Goal: Transaction & Acquisition: Purchase product/service

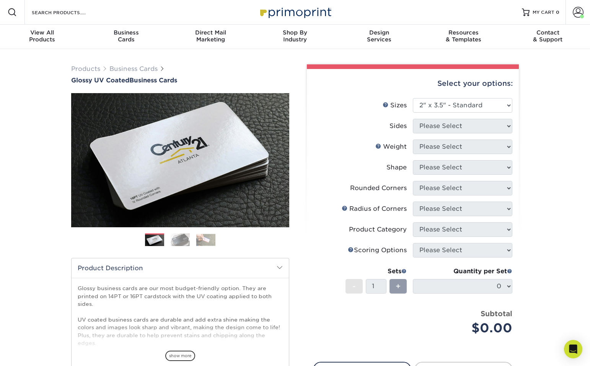
select select "2.00x3.50"
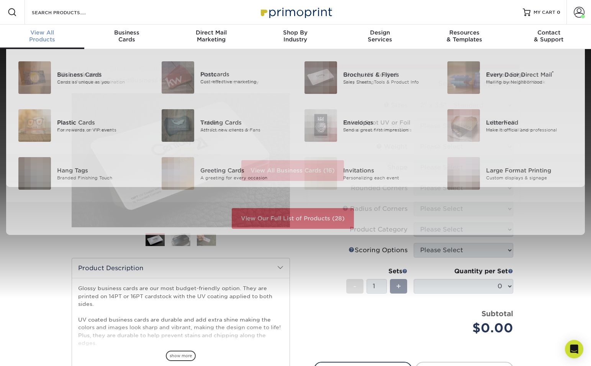
click at [46, 39] on div "View All Products" at bounding box center [42, 36] width 84 height 14
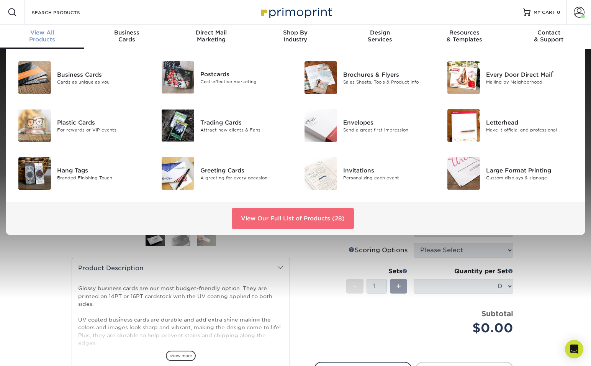
click at [280, 218] on link "View Our Full List of Products (28)" at bounding box center [293, 218] width 122 height 21
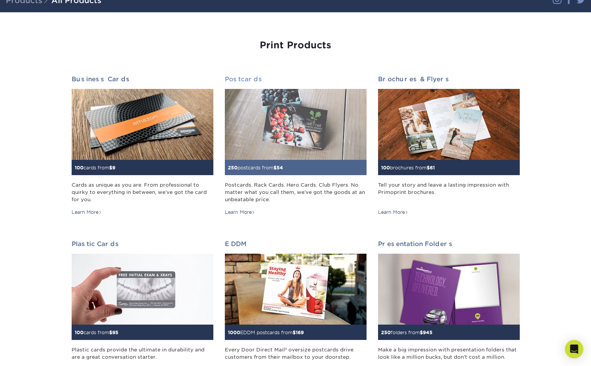
scroll to position [58, 0]
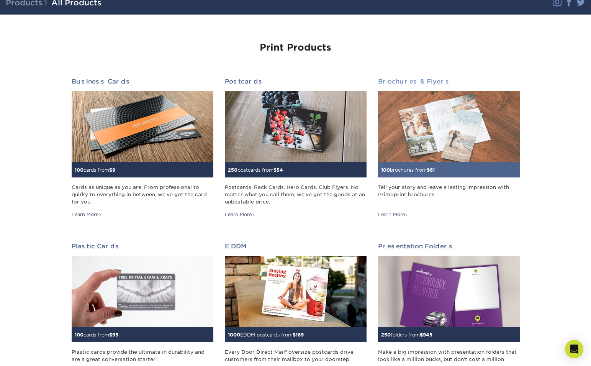
click at [443, 123] on img at bounding box center [449, 126] width 142 height 71
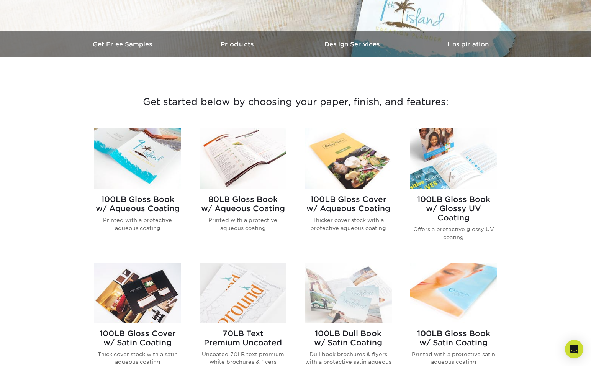
scroll to position [208, 0]
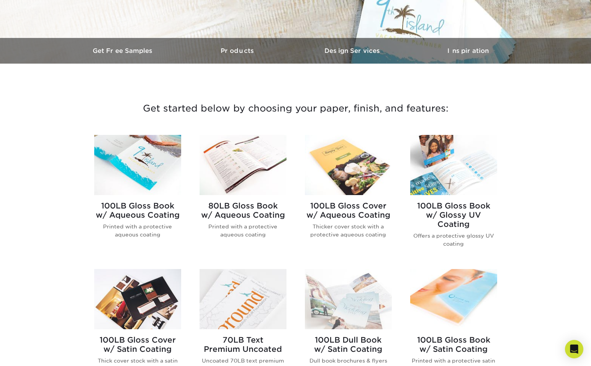
click at [335, 163] on img at bounding box center [348, 165] width 87 height 60
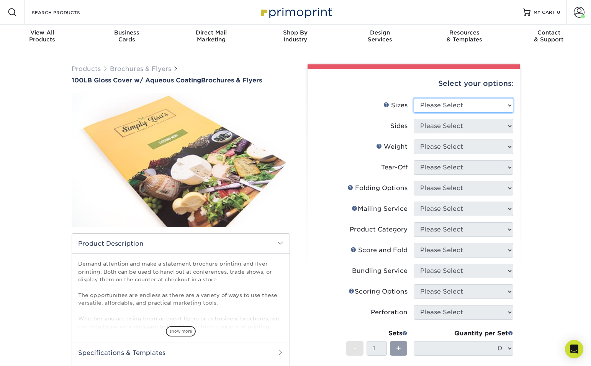
click at [435, 107] on select "Please Select 3.5" x 8.5" 3.5" x 11" 3.67" x 8.5" 4" x 8.5" 4" x 11" 4" x 12" 4…" at bounding box center [464, 105] width 100 height 15
select select "6.50x9.00"
click at [414, 98] on select "Please Select 3.5" x 8.5" 3.5" x 11" 3.67" x 8.5" 4" x 8.5" 4" x 11" 4" x 12" 4…" at bounding box center [464, 105] width 100 height 15
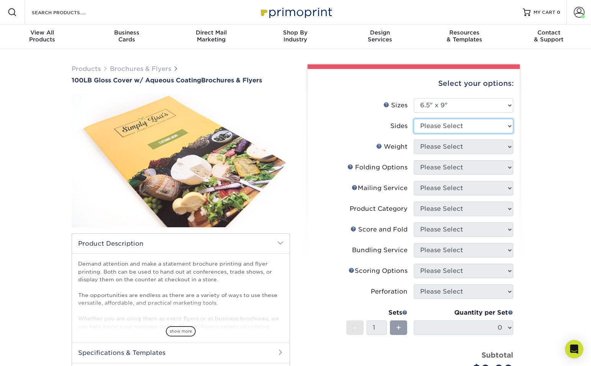
click at [445, 127] on select "Please Select Print Both Sides Print Front Only" at bounding box center [464, 126] width 100 height 15
select select "13abbda7-1d64-4f25-8bb2-c179b224825d"
click at [414, 119] on select "Please Select Print Both Sides Print Front Only" at bounding box center [464, 126] width 100 height 15
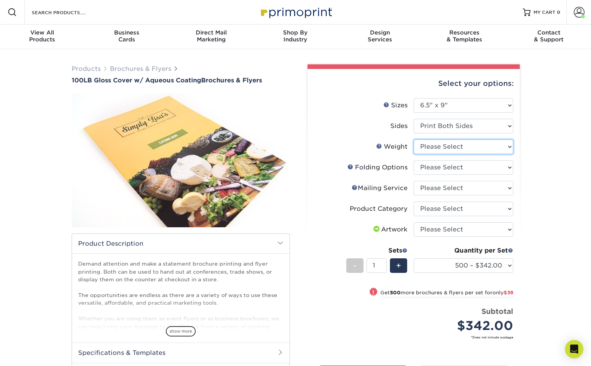
click at [469, 146] on select "Please Select 100LB" at bounding box center [464, 146] width 100 height 15
select select "100LB"
click at [414, 139] on select "Please Select 100LB" at bounding box center [464, 146] width 100 height 15
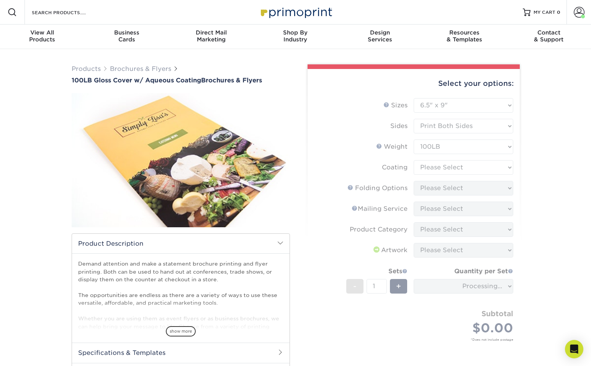
click at [454, 168] on form "Sizes Help Sizes Please Select 3.5" x 8.5" 3.5" x 11" 3.67" x 8.5" 4" x 8.5" 4"…" at bounding box center [414, 228] width 200 height 261
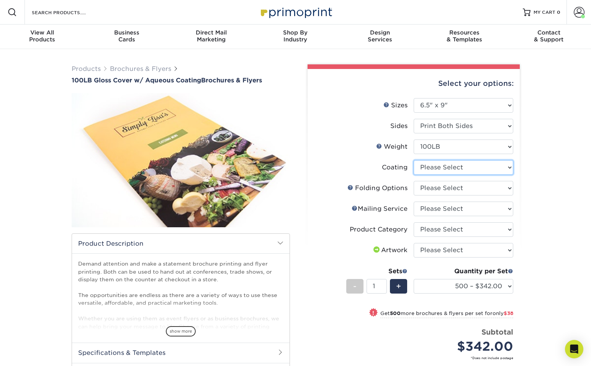
click at [456, 166] on select at bounding box center [464, 167] width 100 height 15
select select "d41dab50-ff65-4f4f-bb17-2afe4d36ae33"
click at [414, 160] on select at bounding box center [464, 167] width 100 height 15
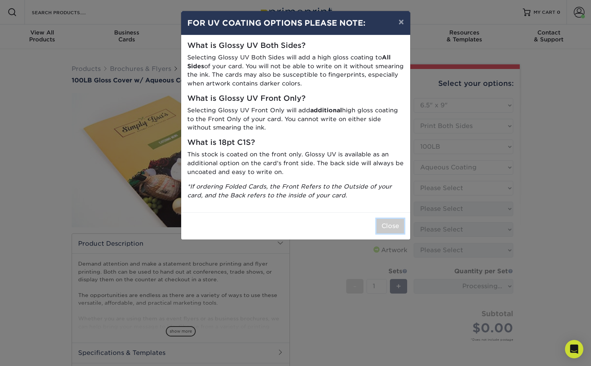
click at [397, 230] on button "Close" at bounding box center [390, 226] width 28 height 15
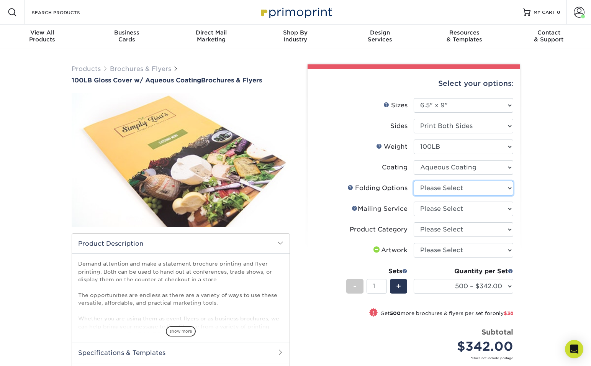
click at [458, 188] on select "Please Select FLAT - No Folding" at bounding box center [464, 188] width 100 height 15
select select "9b1d5825-34d1-4721-9874-ed79abb003d7"
click at [414, 181] on select "Please Select FLAT - No Folding" at bounding box center [464, 188] width 100 height 15
click at [453, 213] on select "Please Select No Direct Mailing Service No, I will mail/stamp/imprint Direct Ma…" at bounding box center [464, 208] width 100 height 15
select select "3e5e9bdd-d78a-4c28-a41d-fe1407925ca6"
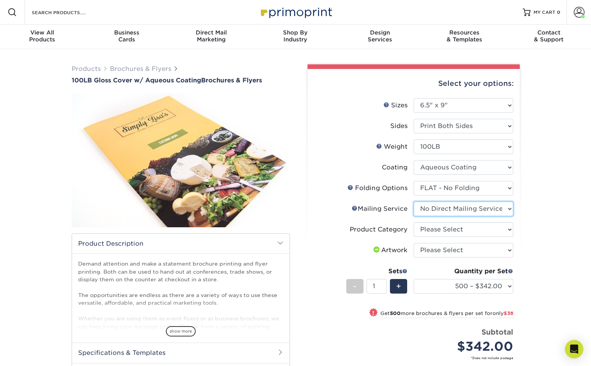
click at [414, 201] on select "Please Select No Direct Mailing Service No, I will mail/stamp/imprint Direct Ma…" at bounding box center [464, 208] width 100 height 15
click at [460, 227] on select "Please Select Flyers and Brochures" at bounding box center [464, 229] width 100 height 15
select select "1a668080-6b7c-4174-b399-2c3833b27ef4"
click at [414, 222] on select "Please Select Flyers and Brochures" at bounding box center [464, 229] width 100 height 15
click at [474, 252] on select "Please Select I will upload files I need a design - $175" at bounding box center [464, 250] width 100 height 15
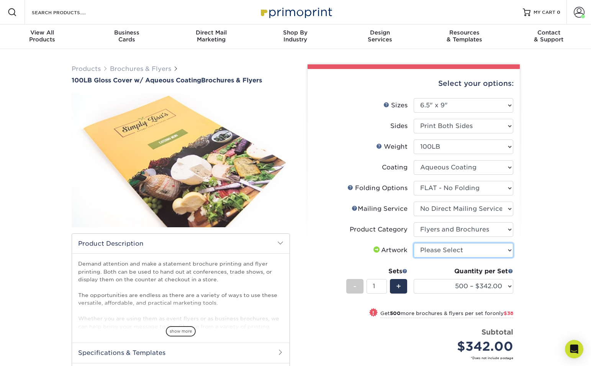
select select "upload"
click at [414, 243] on select "Please Select I will upload files I need a design - $175" at bounding box center [464, 250] width 100 height 15
click at [500, 286] on select "500 – $342.00 1000 – $380.00 2000 – $442.00 2500 – $552.00 3000 – $713.00 4000 …" at bounding box center [464, 286] width 100 height 15
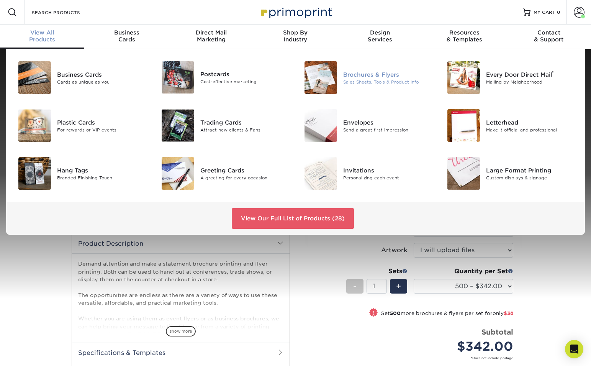
click at [325, 76] on img at bounding box center [320, 77] width 33 height 33
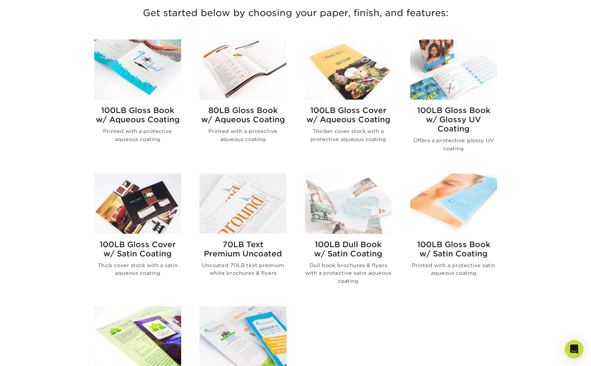
scroll to position [299, 0]
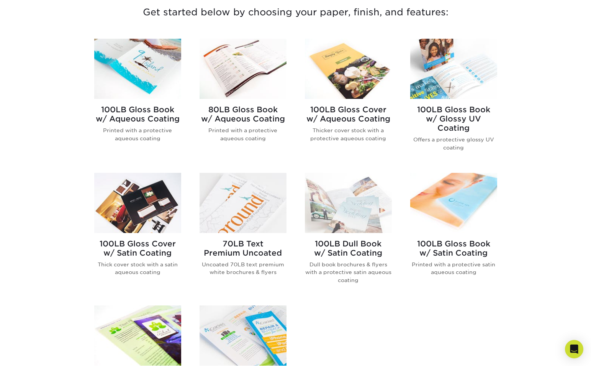
click at [154, 77] on img at bounding box center [137, 69] width 87 height 60
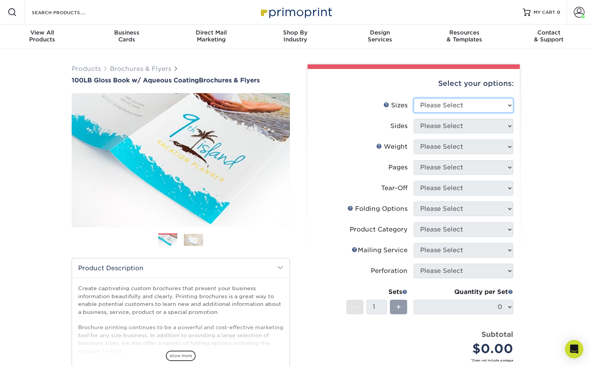
click at [436, 108] on select "Please Select 3.5" x 8.5" 3.5" x 11" 3.67" x 8.5" 4" x 6" 4" x 8.5" 4" x 9" 4" …" at bounding box center [464, 105] width 100 height 15
select select "6.50x9.00"
click at [414, 98] on select "Please Select 3.5" x 8.5" 3.5" x 11" 3.67" x 8.5" 4" x 6" 4" x 8.5" 4" x 9" 4" …" at bounding box center [464, 105] width 100 height 15
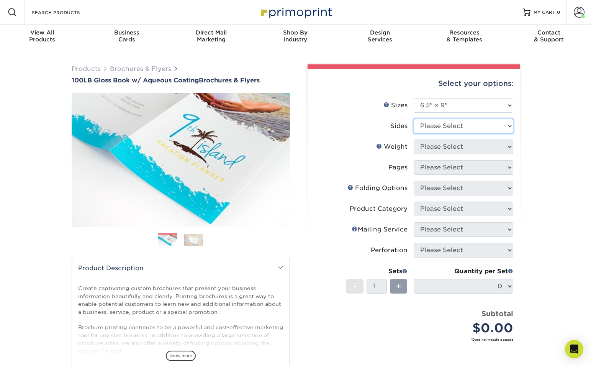
click at [449, 126] on select "Please Select Print Both Sides Print Front Only" at bounding box center [464, 126] width 100 height 15
select select "13abbda7-1d64-4f25-8bb2-c179b224825d"
click at [414, 119] on select "Please Select Print Both Sides Print Front Only" at bounding box center [464, 126] width 100 height 15
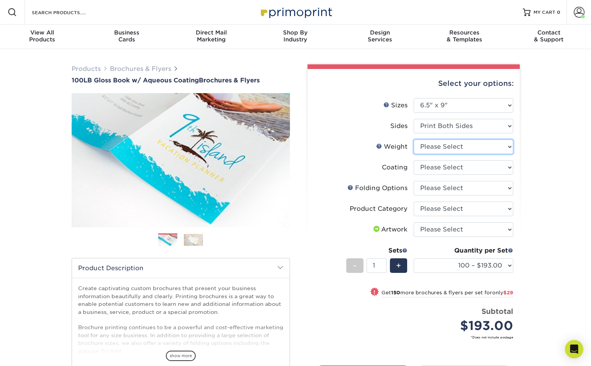
click at [465, 152] on select "Please Select 100LB" at bounding box center [464, 146] width 100 height 15
select select "100LB"
click at [414, 139] on select "Please Select 100LB" at bounding box center [464, 146] width 100 height 15
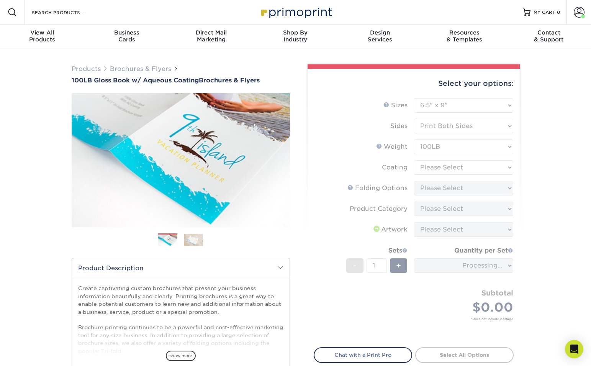
click at [461, 169] on form "Sizes Help Sizes Please Select 3.5" x 8.5" 3.5" x 11" 3.67" x 8.5" 4" x 6" 4" x…" at bounding box center [414, 218] width 200 height 240
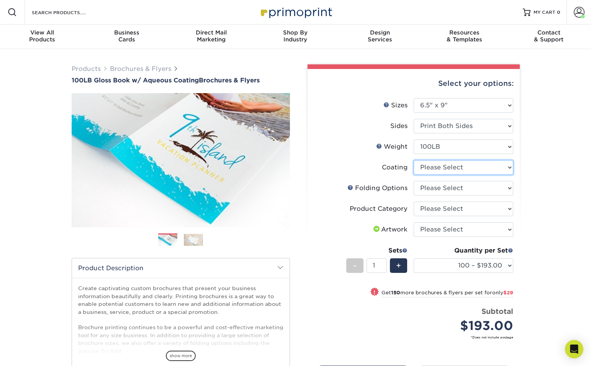
click at [477, 167] on select at bounding box center [464, 167] width 100 height 15
select select "d41dab50-ff65-4f4f-bb17-2afe4d36ae33"
click at [414, 160] on select at bounding box center [464, 167] width 100 height 15
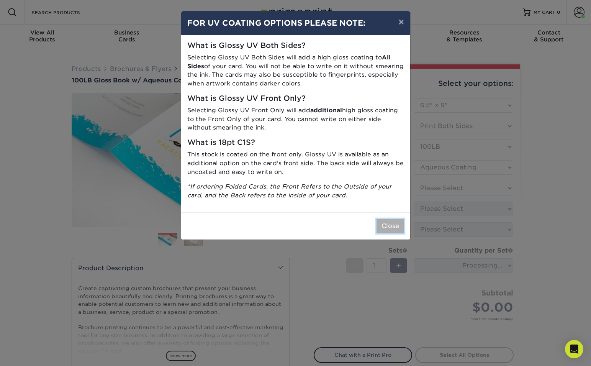
click at [397, 223] on button "Close" at bounding box center [390, 226] width 28 height 15
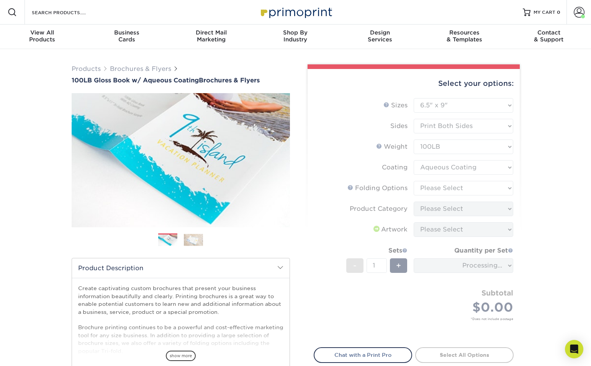
click at [475, 186] on form "Sizes Help Sizes Please Select 3.5" x 8.5" 3.5" x 11" 3.67" x 8.5" 4" x 6" 4" x…" at bounding box center [414, 218] width 200 height 240
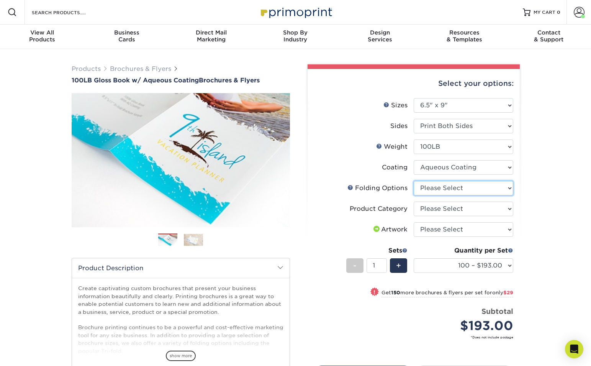
click at [482, 189] on select "Please Select FLAT - No Folding Tri-Fold / Letter Fold Z-Fold Half-Fold" at bounding box center [464, 188] width 100 height 15
select select "9b1d5825-34d1-4721-9874-ed79abb003d7"
click at [414, 181] on select "Please Select FLAT - No Folding Tri-Fold / Letter Fold Z-Fold Half-Fold" at bounding box center [464, 188] width 100 height 15
click at [471, 210] on select "Please Select Flyers and Brochures" at bounding box center [464, 208] width 100 height 15
select select "1a668080-6b7c-4174-b399-2c3833b27ef4"
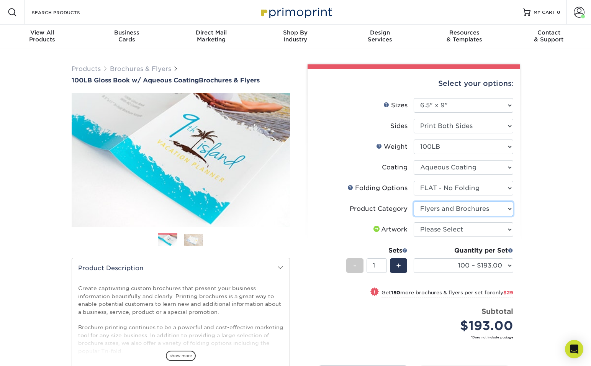
click at [414, 201] on select "Please Select Flyers and Brochures" at bounding box center [464, 208] width 100 height 15
click at [461, 229] on select "Please Select I will upload files I need a design - $175" at bounding box center [464, 229] width 100 height 15
select select "upload"
click at [414, 222] on select "Please Select I will upload files I need a design - $175" at bounding box center [464, 229] width 100 height 15
click at [502, 262] on select "100 – $193.00 250 – $222.00 500 – $239.00 1000 – $268.00 2000 – $353.00 2500 – …" at bounding box center [464, 265] width 100 height 15
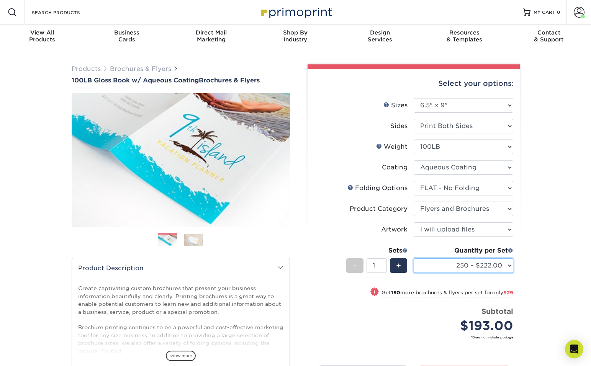
click at [414, 258] on select "100 – $193.00 250 – $222.00 500 – $239.00 1000 – $268.00 2000 – $353.00 2500 – …" at bounding box center [464, 265] width 100 height 15
click at [436, 248] on div "Quantity per Set" at bounding box center [464, 250] width 100 height 9
click at [507, 233] on select "Please Select I will upload files I need a design - $175" at bounding box center [464, 229] width 100 height 15
click at [495, 268] on select "100 – $193.00 250 – $222.00 500 – $239.00 1000 – $268.00 2000 – $353.00 2500 – …" at bounding box center [464, 265] width 100 height 15
select select "100 – $193.00"
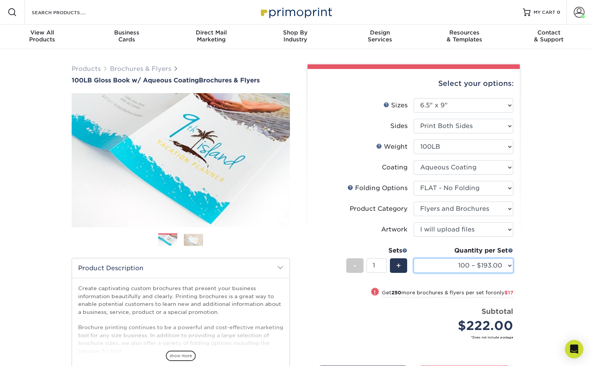
click at [414, 258] on select "100 – $193.00 250 – $222.00 500 – $239.00 1000 – $268.00 2000 – $353.00 2500 – …" at bounding box center [464, 265] width 100 height 15
click at [396, 265] on span "+" at bounding box center [398, 265] width 5 height 11
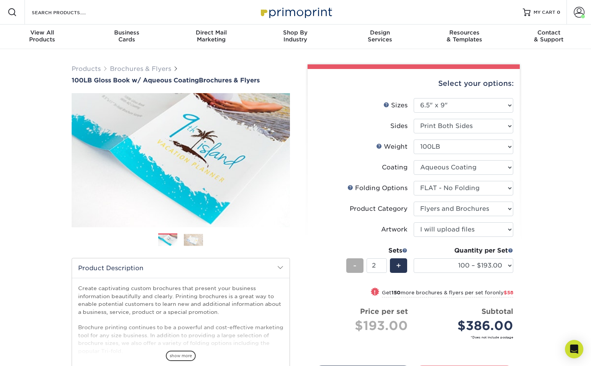
click at [359, 266] on div "-" at bounding box center [354, 265] width 17 height 15
click at [402, 265] on div "+" at bounding box center [398, 265] width 17 height 15
type input "2"
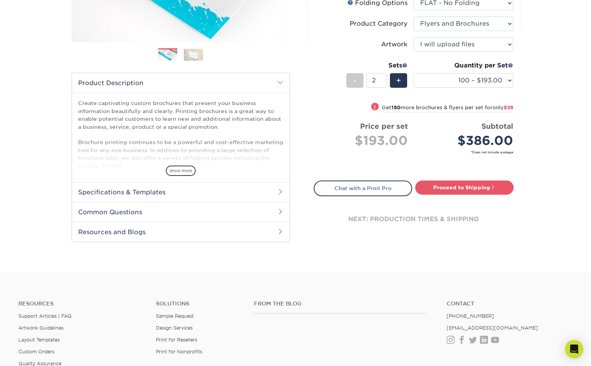
scroll to position [212, 0]
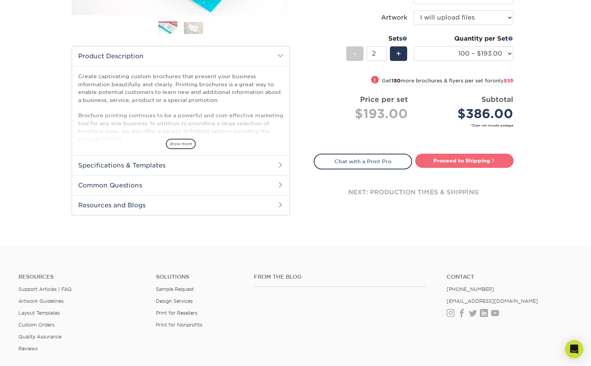
click at [464, 162] on link "Proceed to Shipping" at bounding box center [464, 161] width 98 height 14
type input "Set 1"
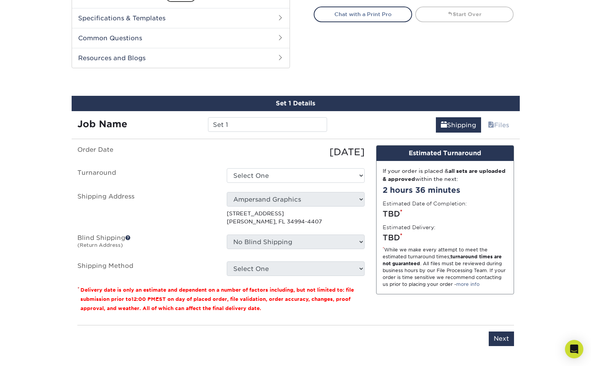
scroll to position [389, 0]
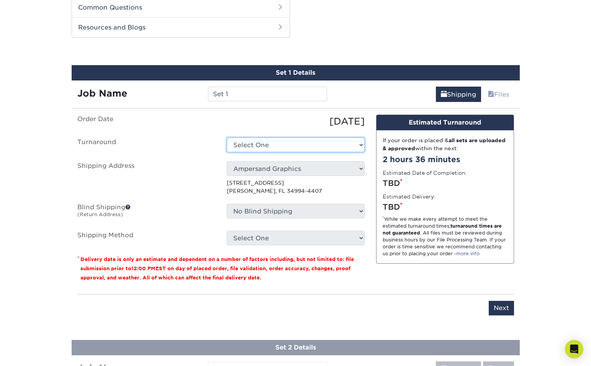
click at [262, 141] on select "Select One 2-4 Business Days 2 Day Next Business Day" at bounding box center [296, 144] width 138 height 15
select select "d4bc69d1-f2b3-4577-800f-d66107897353"
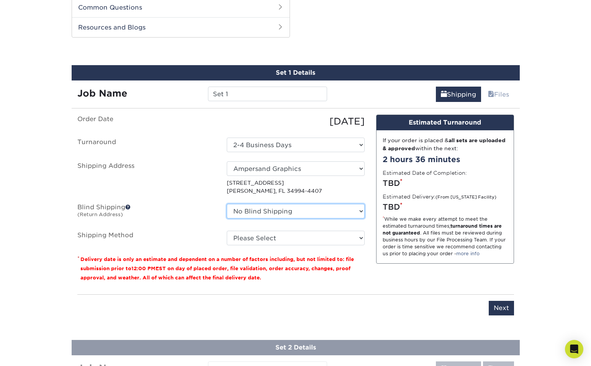
click at [304, 211] on select "No Blind Shipping Ampersand Graphics + Add New Address" at bounding box center [296, 211] width 138 height 15
select select "260382"
click at [227, 204] on select "No Blind Shipping Ampersand Graphics + Add New Address" at bounding box center [296, 211] width 138 height 15
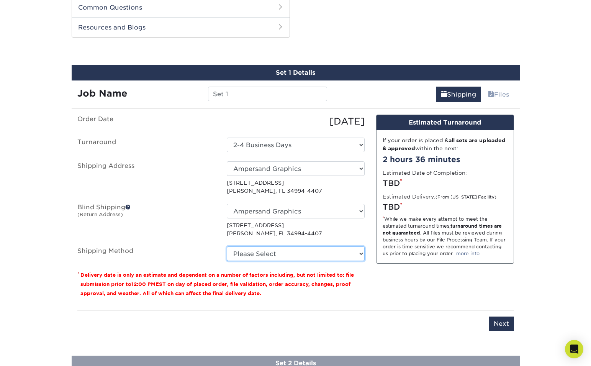
click at [284, 251] on select "Please Select Ground Shipping (+$16.21) 3 Day Shipping Service (+$19.98) 2 Day …" at bounding box center [296, 253] width 138 height 15
select select "03"
click at [227, 246] on select "Please Select Ground Shipping (+$16.21) 3 Day Shipping Service (+$19.98) 2 Day …" at bounding box center [296, 253] width 138 height 15
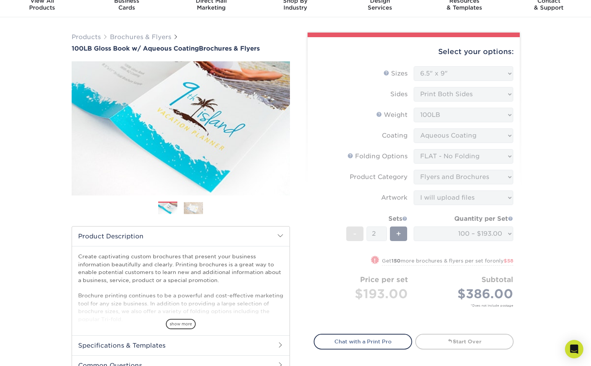
scroll to position [0, 0]
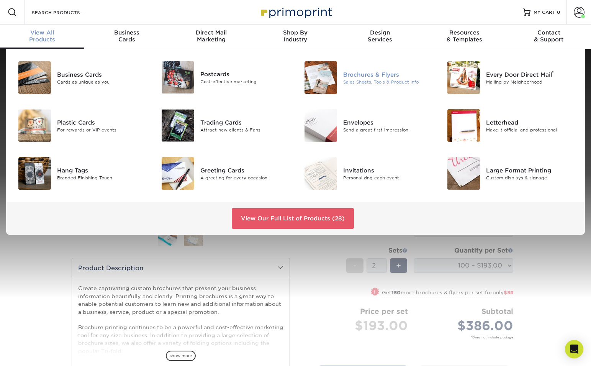
click at [309, 75] on img at bounding box center [320, 77] width 33 height 33
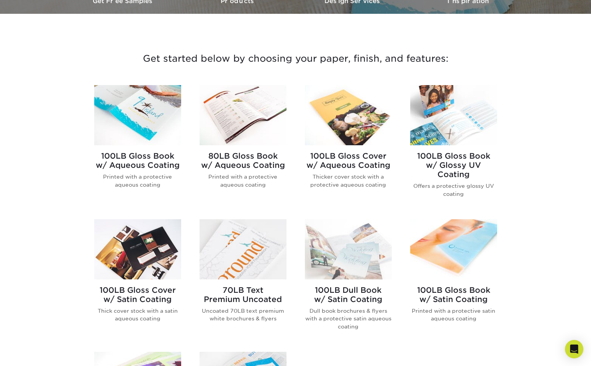
scroll to position [255, 0]
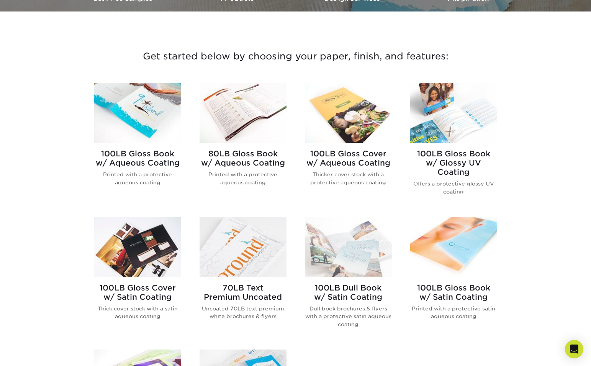
click at [249, 118] on img at bounding box center [242, 113] width 87 height 60
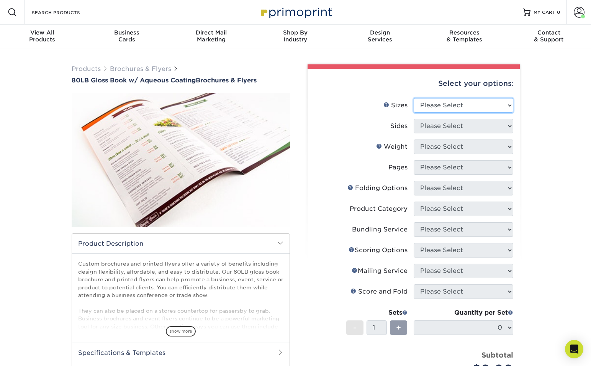
click at [439, 109] on select "Please Select 3.67" x 8.5" 3.67" x 8.5" 4" x 6" 4" x 8.5" 4" x 9" 4" x 11" 4" x…" at bounding box center [464, 105] width 100 height 15
select select "6.50x9.00"
click at [414, 98] on select "Please Select 3.67" x 8.5" 3.67" x 8.5" 4" x 6" 4" x 8.5" 4" x 9" 4" x 11" 4" x…" at bounding box center [464, 105] width 100 height 15
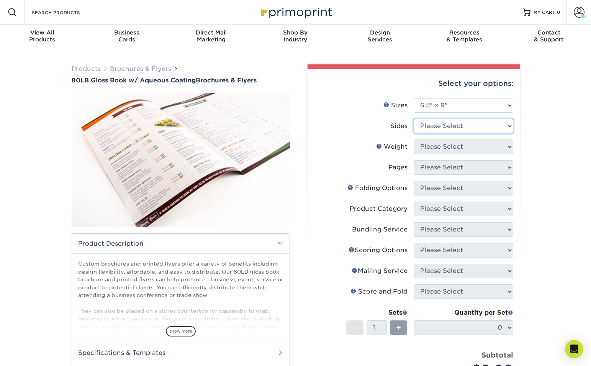
click at [472, 126] on select "Please Select Print Both Sides Print Front Only" at bounding box center [464, 126] width 100 height 15
select select "13abbda7-1d64-4f25-8bb2-c179b224825d"
click at [414, 119] on select "Please Select Print Both Sides Print Front Only" at bounding box center [464, 126] width 100 height 15
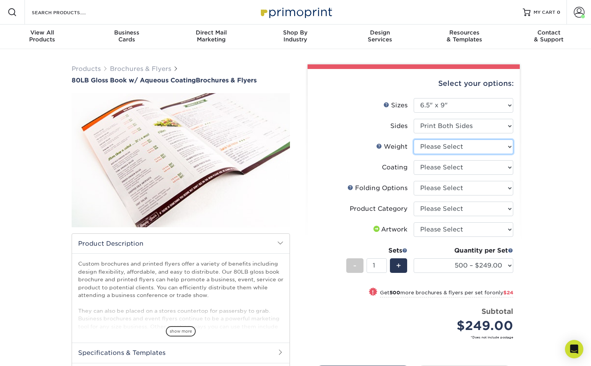
click at [467, 147] on select "Please Select 80LB" at bounding box center [464, 146] width 100 height 15
select select "80LB"
click at [414, 139] on select "Please Select 80LB" at bounding box center [464, 146] width 100 height 15
click at [468, 168] on select at bounding box center [464, 167] width 100 height 15
select select "d41dab50-ff65-4f4f-bb17-2afe4d36ae33"
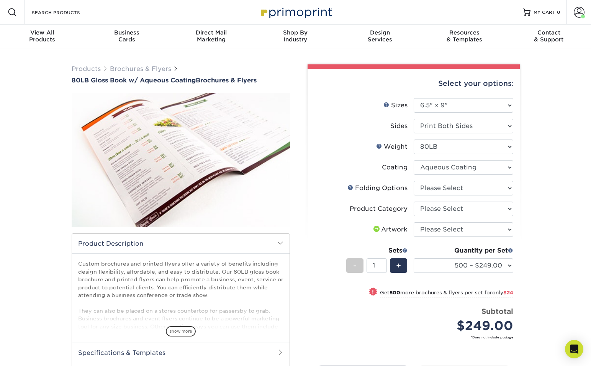
click at [414, 160] on select at bounding box center [464, 167] width 100 height 15
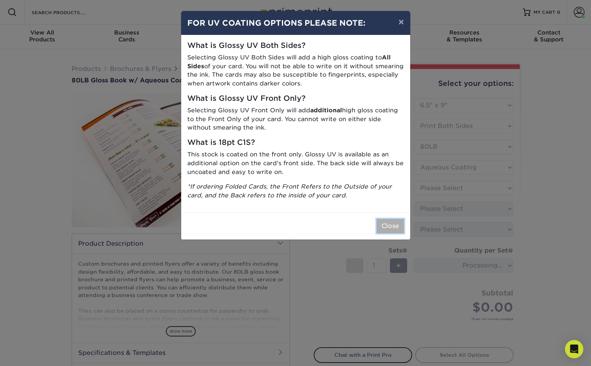
click at [391, 226] on button "Close" at bounding box center [390, 226] width 28 height 15
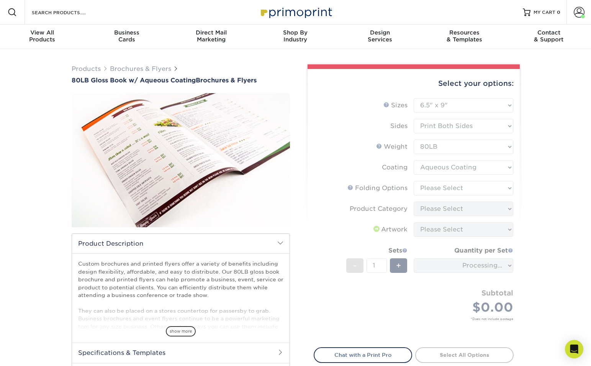
click at [466, 186] on form "Sizes Help Sizes Please Select 3.67" x 8.5" 3.67" x 8.5" 4" x 6" 4" x 8.5" 4" x…" at bounding box center [414, 218] width 200 height 240
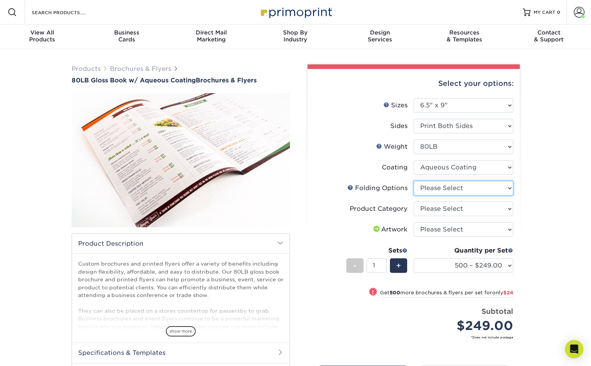
click at [440, 186] on select "Please Select FLAT - No Folding Tri-Fold / Letter Fold Z-Fold Half-Fold" at bounding box center [464, 188] width 100 height 15
select select "9b1d5825-34d1-4721-9874-ed79abb003d7"
click at [414, 181] on select "Please Select FLAT - No Folding Tri-Fold / Letter Fold Z-Fold Half-Fold" at bounding box center [464, 188] width 100 height 15
click at [455, 211] on select "Please Select Flyers and Brochures" at bounding box center [464, 208] width 100 height 15
select select "1a668080-6b7c-4174-b399-2c3833b27ef4"
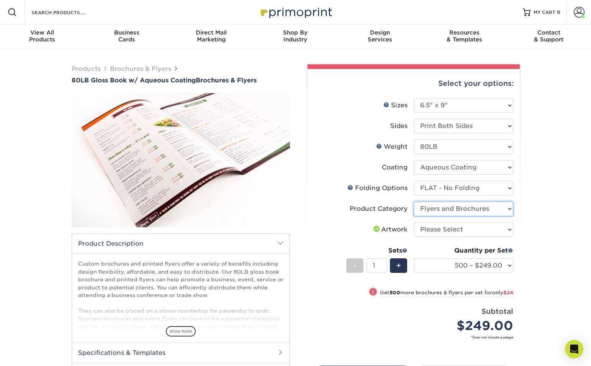
click at [414, 201] on select "Please Select Flyers and Brochures" at bounding box center [464, 208] width 100 height 15
click at [463, 233] on select "Please Select I will upload files I need a design - $175" at bounding box center [464, 229] width 100 height 15
select select "upload"
click at [414, 222] on select "Please Select I will upload files I need a design - $175" at bounding box center [464, 229] width 100 height 15
click at [476, 268] on select "500 – $249.00 1000 – $273.00 2000 – $348.00 2500 – $435.00 3000 – $507.00 4000 …" at bounding box center [464, 265] width 100 height 15
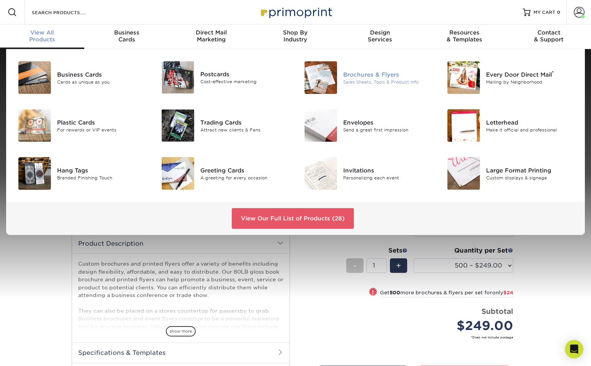
click at [313, 75] on img at bounding box center [320, 77] width 33 height 33
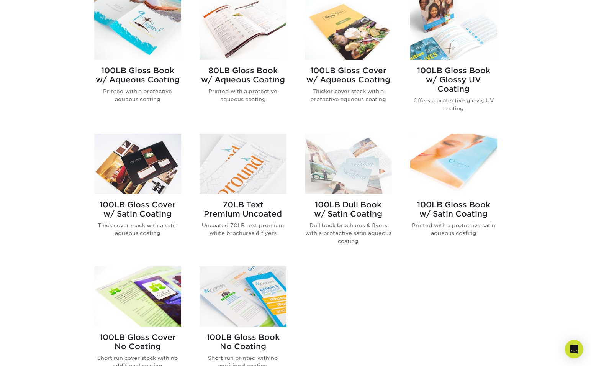
scroll to position [348, 0]
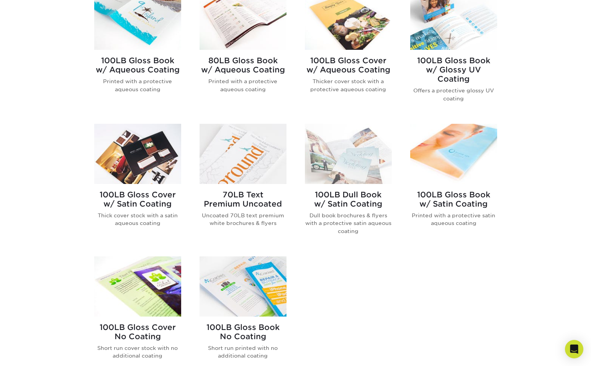
click at [155, 162] on img at bounding box center [137, 154] width 87 height 60
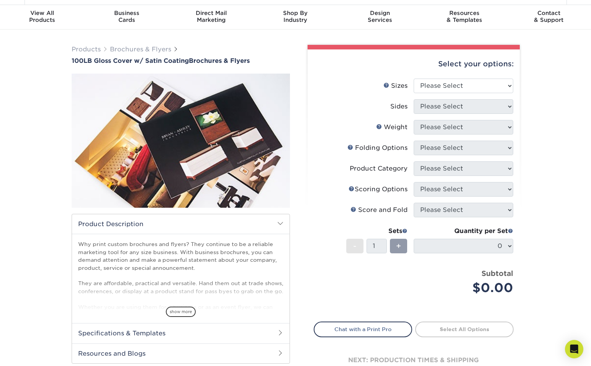
scroll to position [20, 0]
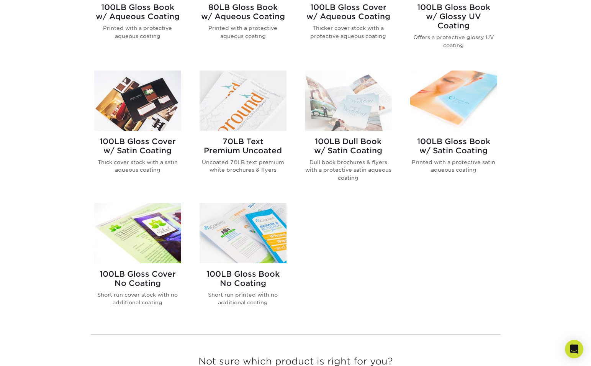
scroll to position [440, 0]
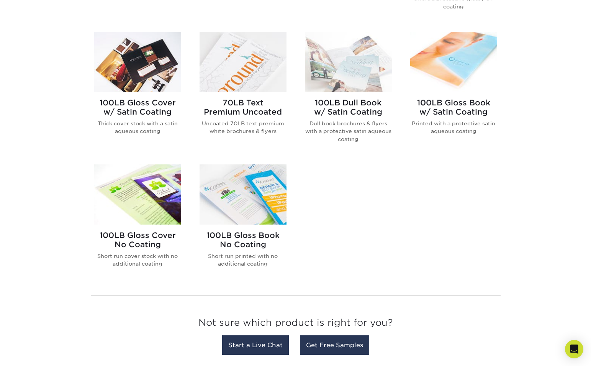
click at [155, 195] on img at bounding box center [137, 194] width 87 height 60
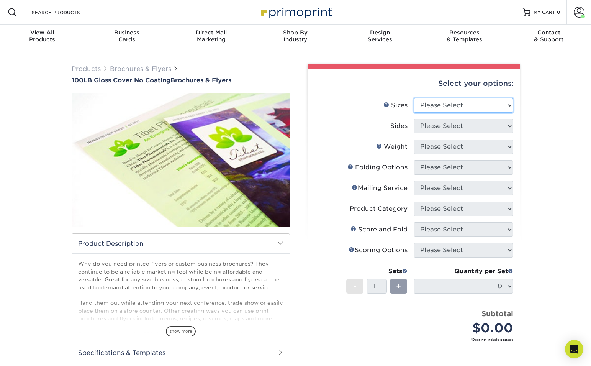
click at [456, 108] on select "Please Select 3.67" x 8.5" 4" x 8.5" 4" x 8.5" 4" x 11" 4" x 12" 4.25" x 11" 4.…" at bounding box center [464, 105] width 100 height 15
select select "6.50x9.00"
click at [414, 98] on select "Please Select 3.67" x 8.5" 4" x 8.5" 4" x 8.5" 4" x 11" 4" x 12" 4.25" x 11" 4.…" at bounding box center [464, 105] width 100 height 15
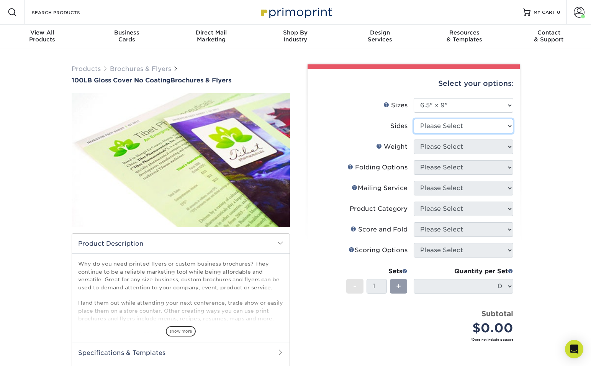
click at [446, 130] on select "Please Select Print Both Sides Print Front Only" at bounding box center [464, 126] width 100 height 15
select select "13abbda7-1d64-4f25-8bb2-c179b224825d"
click at [414, 119] on select "Please Select Print Both Sides Print Front Only" at bounding box center [464, 126] width 100 height 15
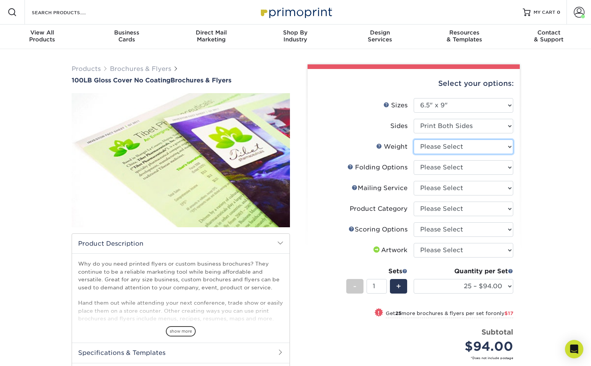
click at [473, 144] on select "Please Select 100LB" at bounding box center [464, 146] width 100 height 15
select select "100LB"
click at [414, 139] on select "Please Select 100LB" at bounding box center [464, 146] width 100 height 15
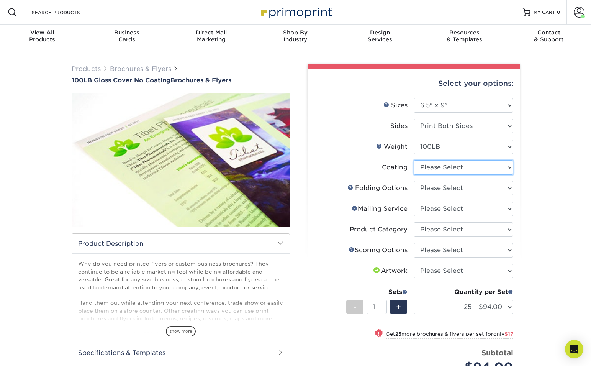
click at [469, 169] on select at bounding box center [464, 167] width 100 height 15
select select "3e7618de-abca-4bda-9f97-8b9129e913d8"
click at [414, 160] on select at bounding box center [464, 167] width 100 height 15
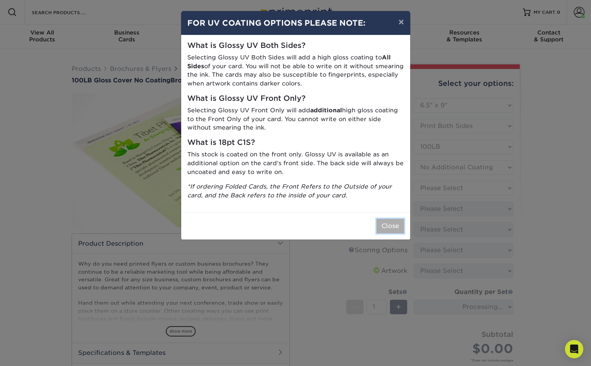
click at [387, 221] on button "Close" at bounding box center [390, 226] width 28 height 15
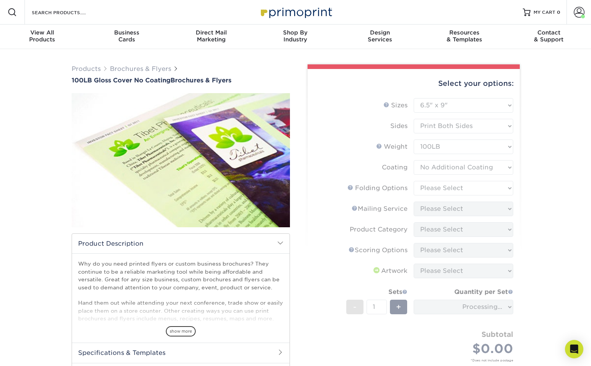
click at [468, 189] on form "Sizes Help Sizes Please Select 3.67" x 8.5" 4" x 8.5" 4" x 8.5" 4" x 11" 4" x 1…" at bounding box center [414, 238] width 200 height 281
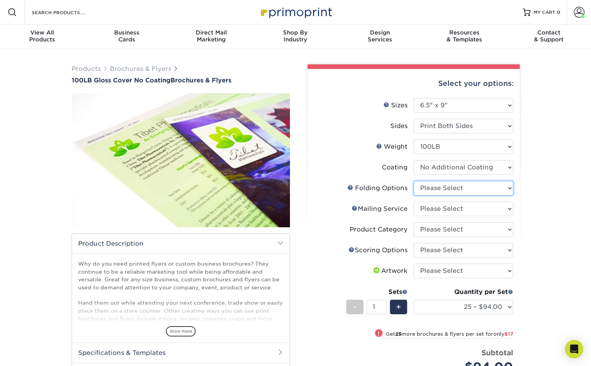
click at [425, 187] on select "Please Select FLAT - No Folding" at bounding box center [464, 188] width 100 height 15
select select "9b1d5825-34d1-4721-9874-ed79abb003d7"
click at [414, 181] on select "Please Select FLAT - No Folding" at bounding box center [464, 188] width 100 height 15
click at [442, 209] on select "Please Select No Direct Mailing Service No, I will mail/stamp/imprint Direct Ma…" at bounding box center [464, 208] width 100 height 15
select select "3e5e9bdd-d78a-4c28-a41d-fe1407925ca6"
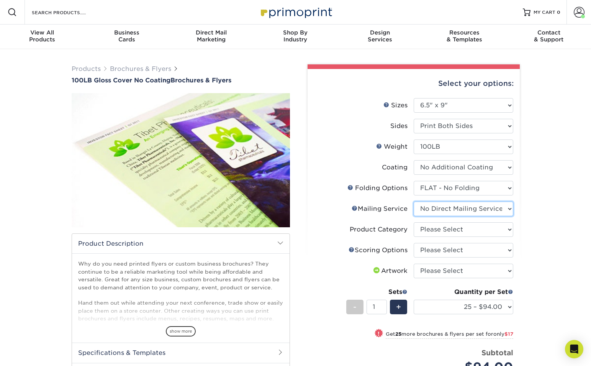
click at [414, 201] on select "Please Select No Direct Mailing Service No, I will mail/stamp/imprint Direct Ma…" at bounding box center [464, 208] width 100 height 15
click at [449, 230] on select "Please Select Flyers and Brochures" at bounding box center [464, 229] width 100 height 15
select select "1a668080-6b7c-4174-b399-2c3833b27ef4"
click at [414, 222] on select "Please Select Flyers and Brochures" at bounding box center [464, 229] width 100 height 15
click at [454, 250] on select "Please Select No Scoring One Score" at bounding box center [464, 250] width 100 height 15
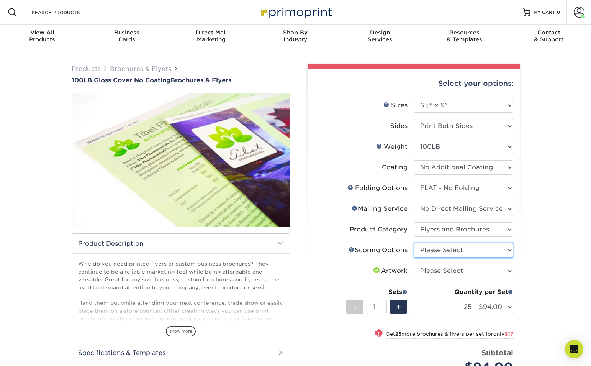
select select "16ebe401-5398-422d-8cb0-f3adbb82deb5"
click at [414, 243] on select "Please Select No Scoring One Score" at bounding box center [464, 250] width 100 height 15
click at [350, 249] on link "Scoring Help" at bounding box center [351, 249] width 6 height 6
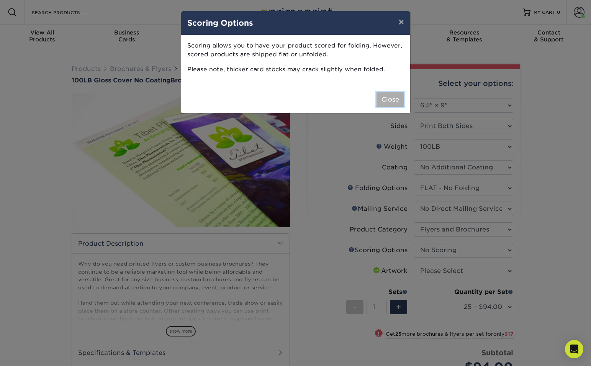
click at [392, 96] on button "Close" at bounding box center [390, 99] width 28 height 15
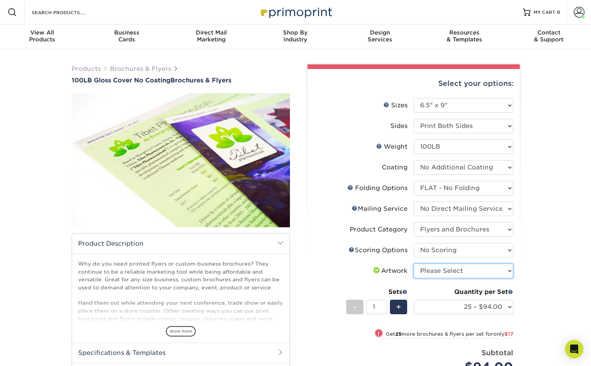
click at [449, 269] on select "Please Select I will upload files I need a design - $175" at bounding box center [464, 270] width 100 height 15
select select "upload"
click at [414, 263] on select "Please Select I will upload files I need a design - $175" at bounding box center [464, 270] width 100 height 15
click at [484, 308] on select "25 – $94.00 50 – $111.00 75 – $132.00 100 – $152.00 250 – $211.00 500 – $245.00…" at bounding box center [464, 306] width 100 height 15
select select "100 – $152.00"
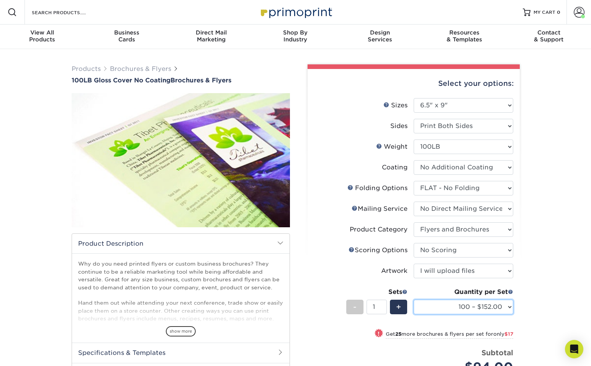
click at [414, 299] on select "25 – $94.00 50 – $111.00 75 – $132.00 100 – $152.00 250 – $211.00 500 – $245.00…" at bounding box center [464, 306] width 100 height 15
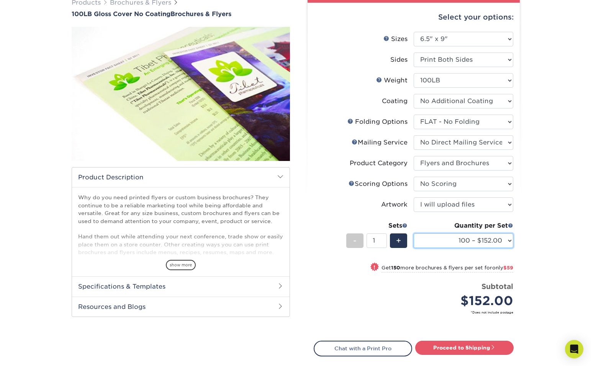
scroll to position [66, 0]
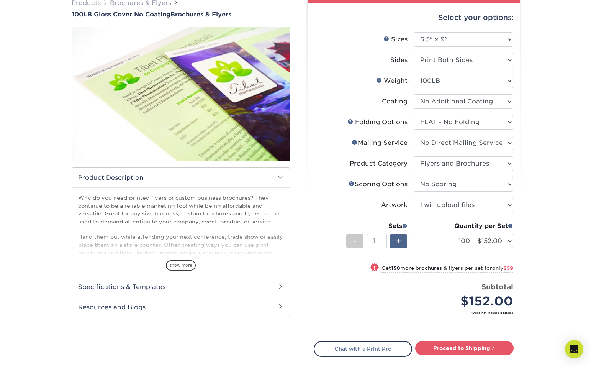
click at [393, 242] on div "+" at bounding box center [398, 241] width 17 height 15
type input "2"
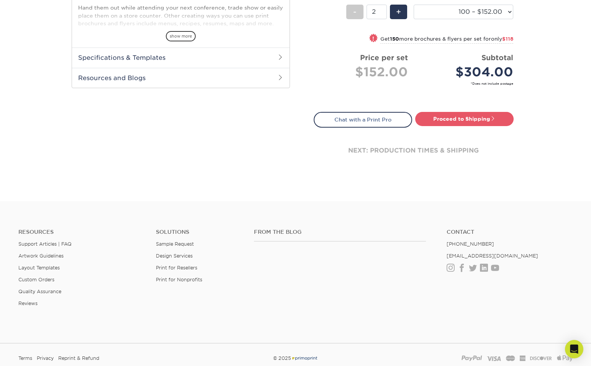
scroll to position [282, 0]
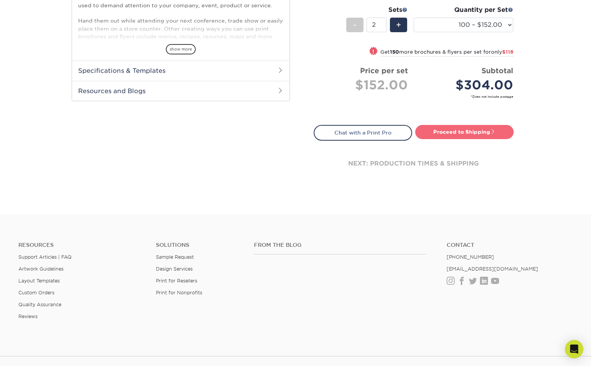
click at [446, 131] on link "Proceed to Shipping" at bounding box center [464, 132] width 98 height 14
type input "Set 1"
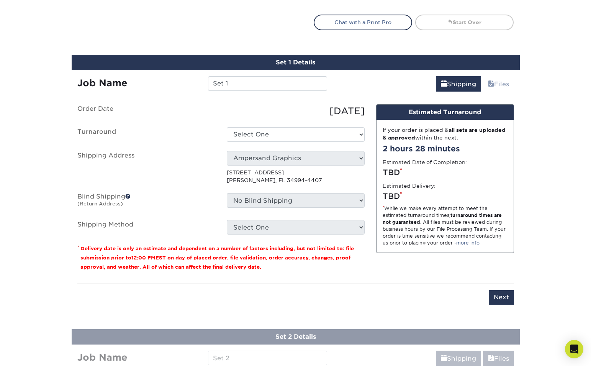
scroll to position [428, 0]
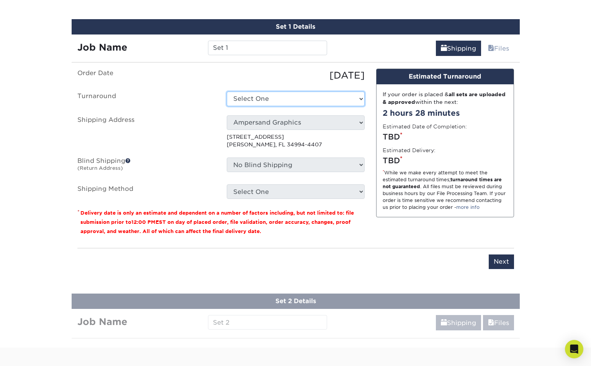
click at [321, 101] on select "Select One 2-4 Business Days 2 Day Next Business Day" at bounding box center [296, 99] width 138 height 15
select select "9e465949-472e-4454-82e9-def0de10e576"
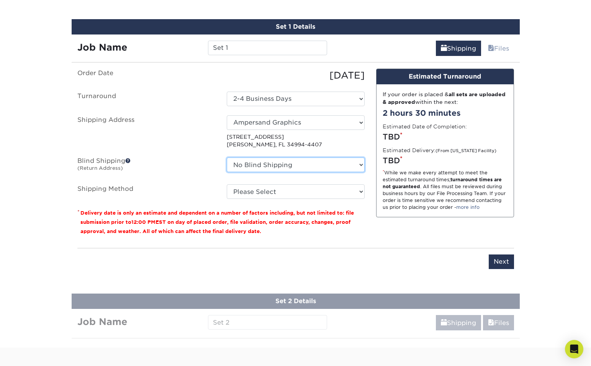
click at [316, 167] on select "No Blind Shipping Ampersand Graphics + Add New Address" at bounding box center [296, 164] width 138 height 15
select select "260382"
click at [227, 157] on select "No Blind Shipping Ampersand Graphics + Add New Address" at bounding box center [296, 164] width 138 height 15
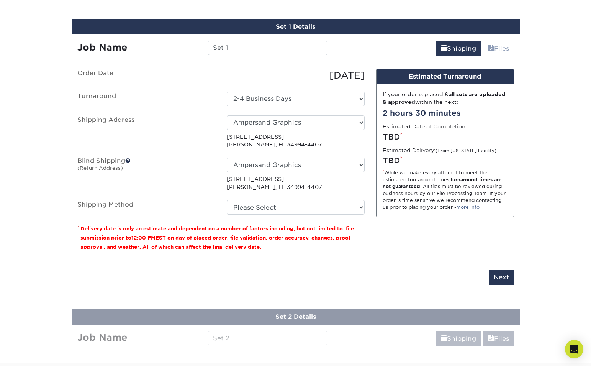
click at [298, 190] on p "[STREET_ADDRESS][PERSON_NAME]" at bounding box center [296, 183] width 138 height 16
click at [296, 206] on select "Please Select Ground Shipping (+$19.24) 3 Day Shipping Service (+$32.51) 2 Day …" at bounding box center [296, 207] width 138 height 15
select select "03"
click at [227, 200] on select "Please Select Ground Shipping (+$19.24) 3 Day Shipping Service (+$32.51) 2 Day …" at bounding box center [296, 207] width 138 height 15
click at [424, 229] on div "Design Estimated Turnaround If your order is placed & all sets are uploaded & a…" at bounding box center [444, 163] width 149 height 189
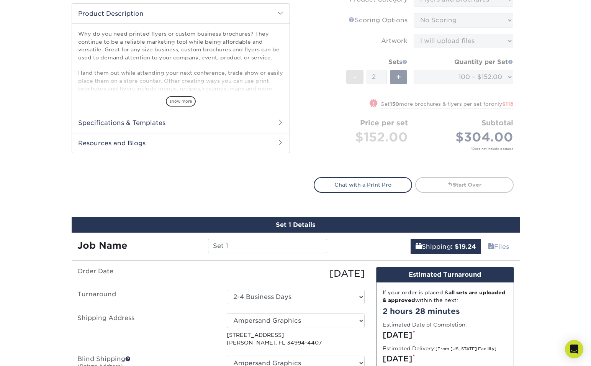
scroll to position [229, 0]
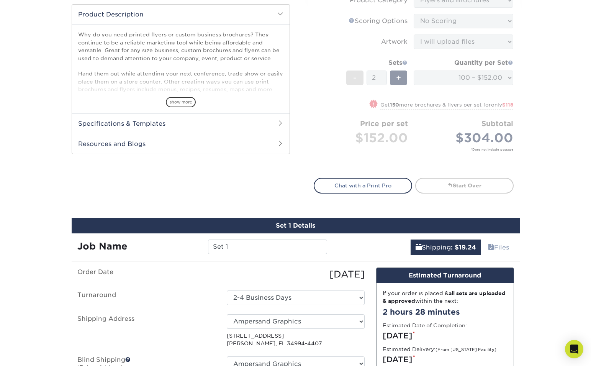
click at [324, 126] on form "Sizes Help Sizes Please Select 3.67" x 8.5" 4" x 8.5" 4" x 8.5" 4" x 11" 4" x 1…" at bounding box center [414, 19] width 200 height 300
